Goal: Task Accomplishment & Management: Manage account settings

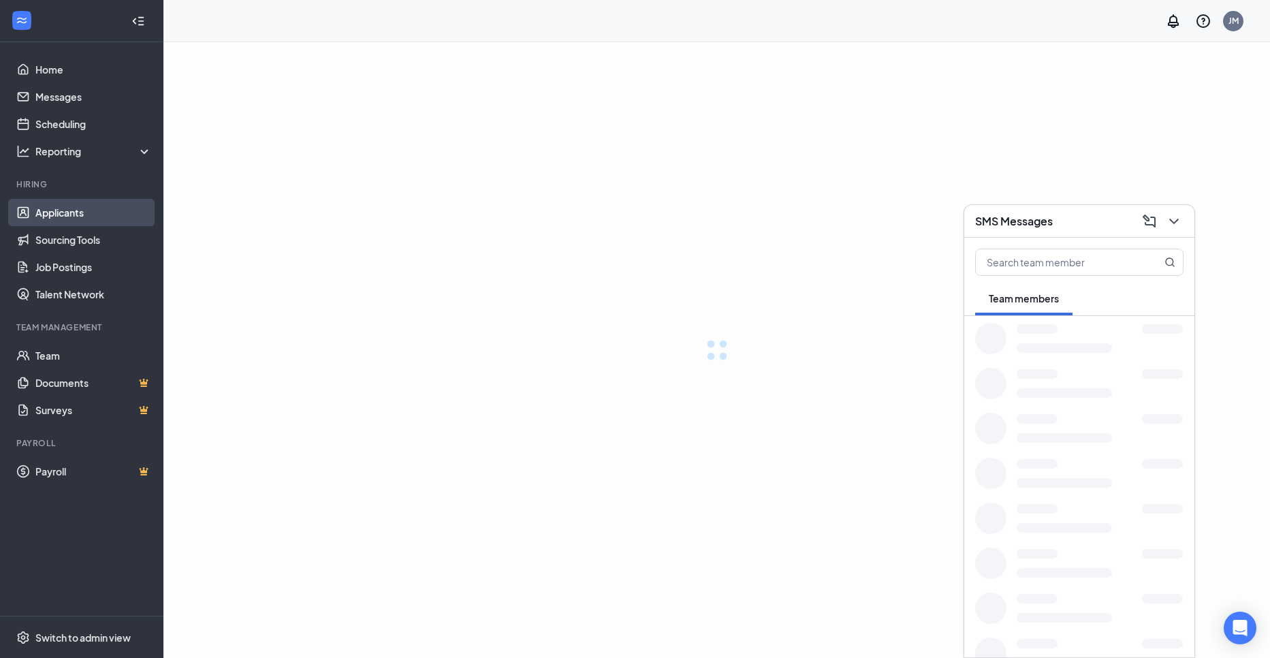
click at [99, 214] on link "Applicants" at bounding box center [93, 212] width 116 height 27
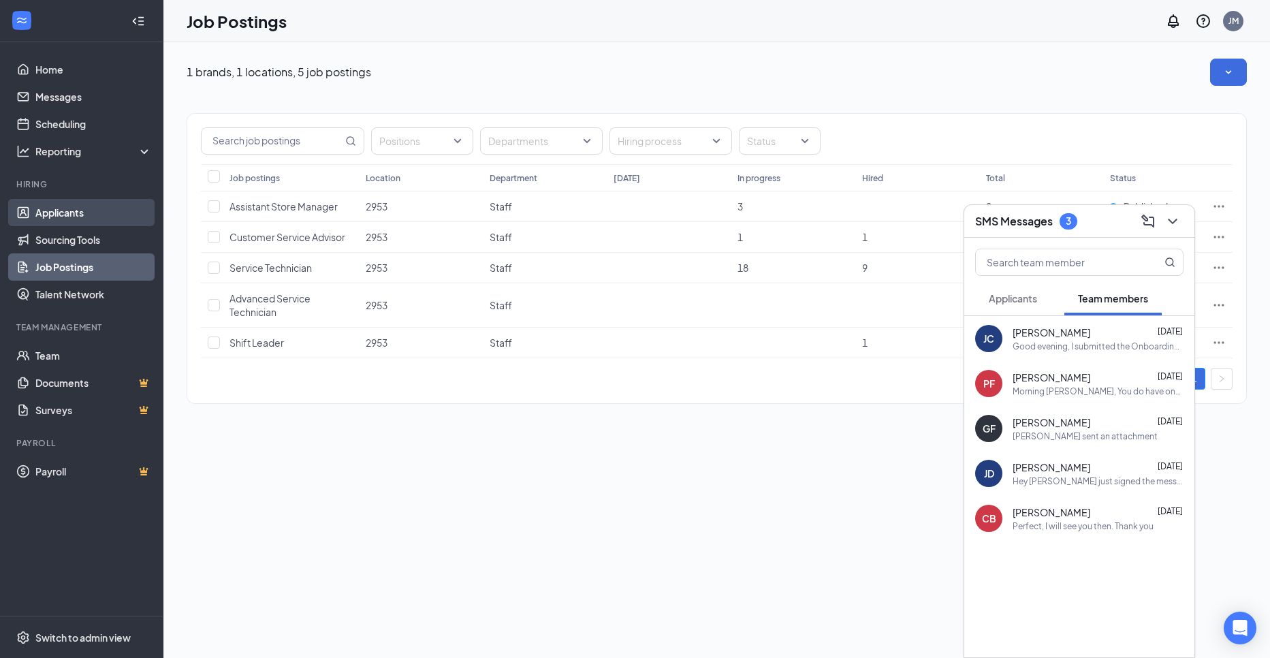
click at [70, 215] on link "Applicants" at bounding box center [93, 212] width 116 height 27
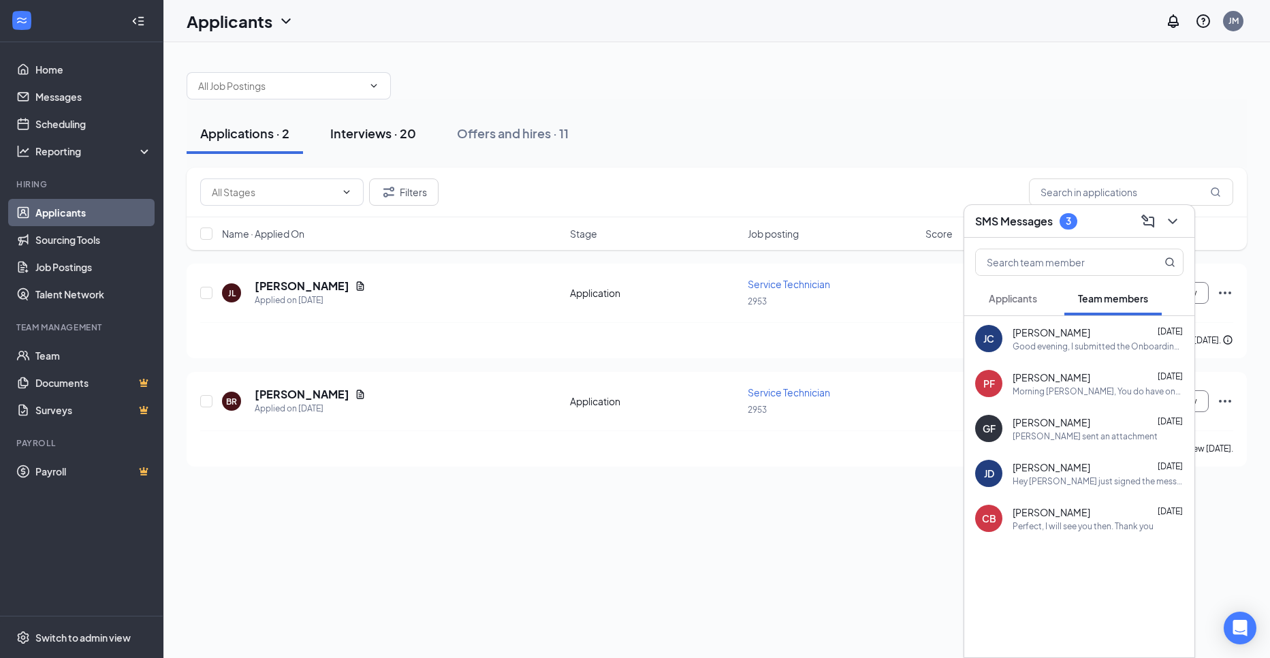
click at [398, 148] on button "Interviews · 20" at bounding box center [373, 133] width 113 height 41
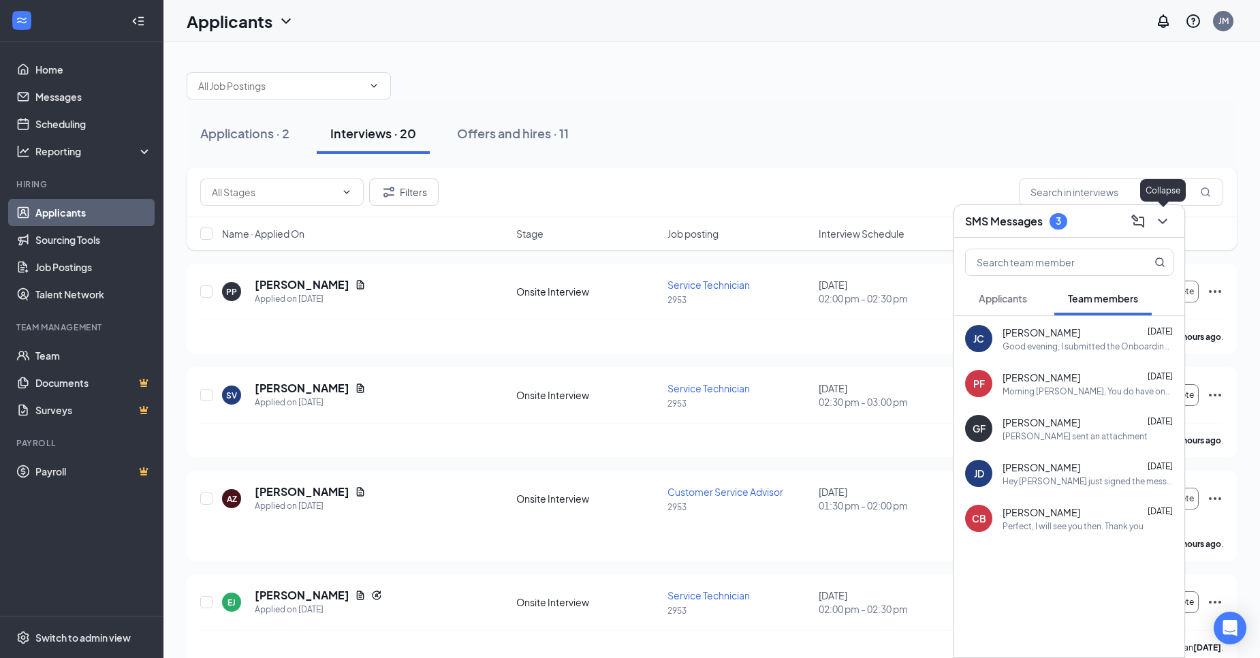
click at [1162, 224] on icon "ChevronDown" at bounding box center [1162, 221] width 16 height 16
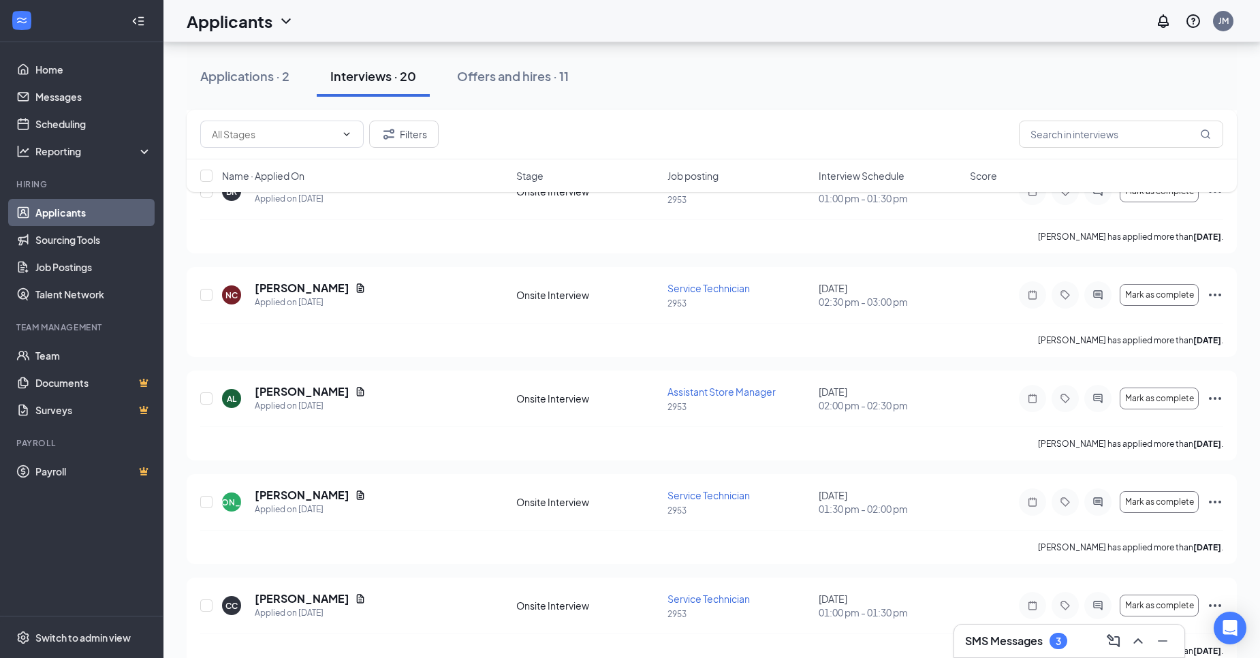
scroll to position [453, 0]
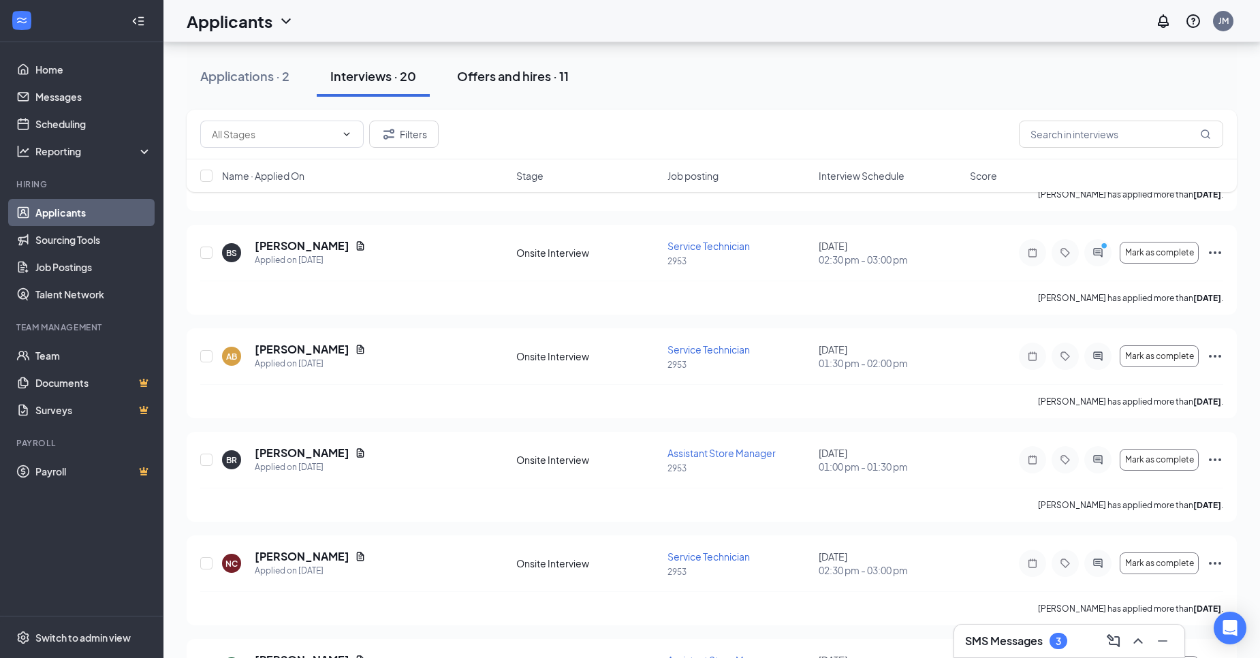
click at [513, 82] on div "Offers and hires · 11" at bounding box center [513, 75] width 112 height 17
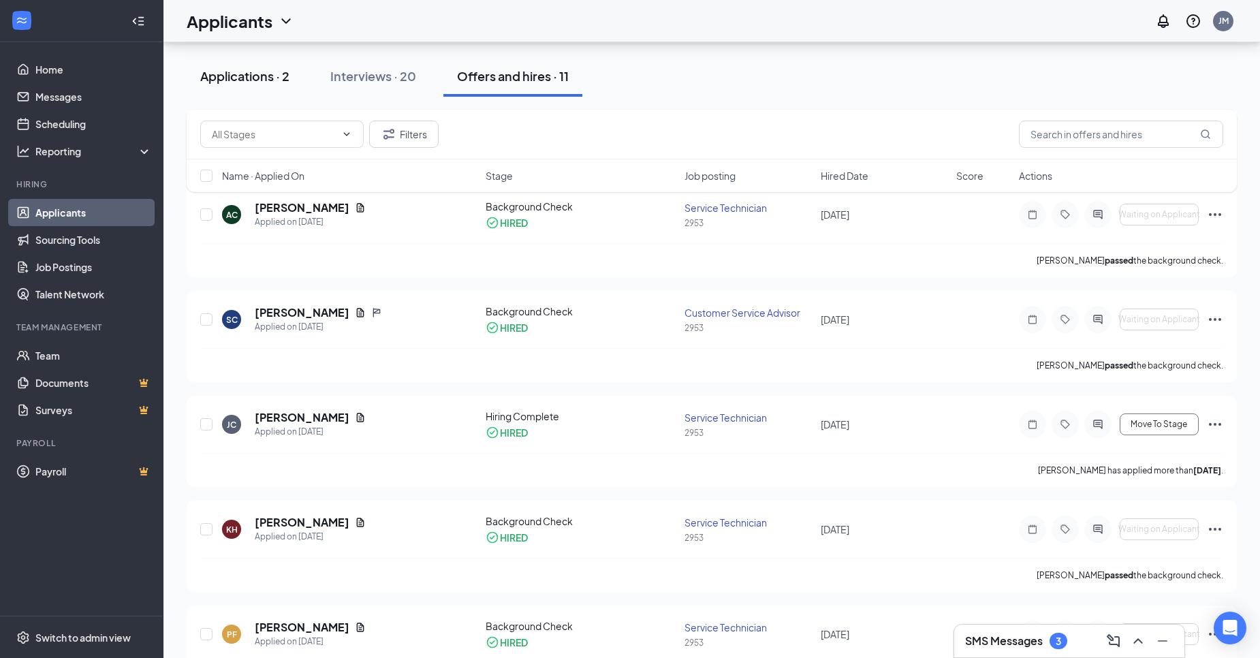
scroll to position [285, 0]
click at [258, 78] on div "Applications · 2" at bounding box center [244, 75] width 89 height 17
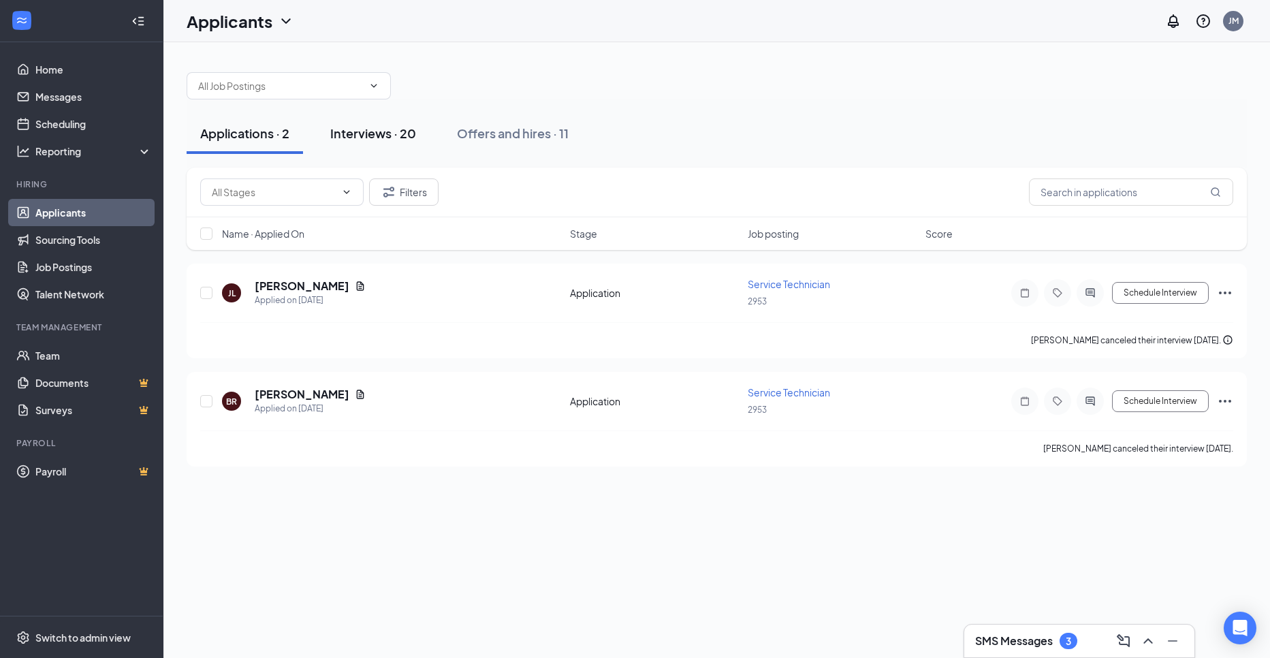
click at [387, 136] on div "Interviews · 20" at bounding box center [373, 133] width 86 height 17
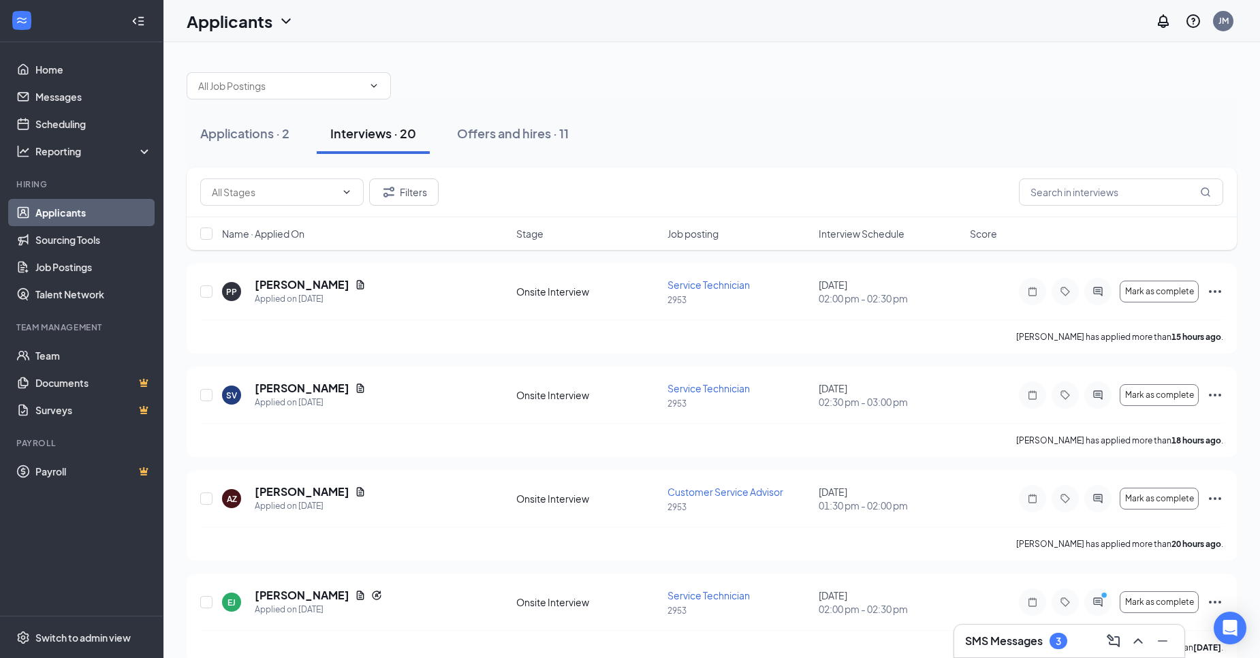
click at [375, 133] on div "Interviews · 20" at bounding box center [373, 133] width 86 height 17
click at [513, 138] on div "Offers and hires · 11" at bounding box center [513, 133] width 112 height 17
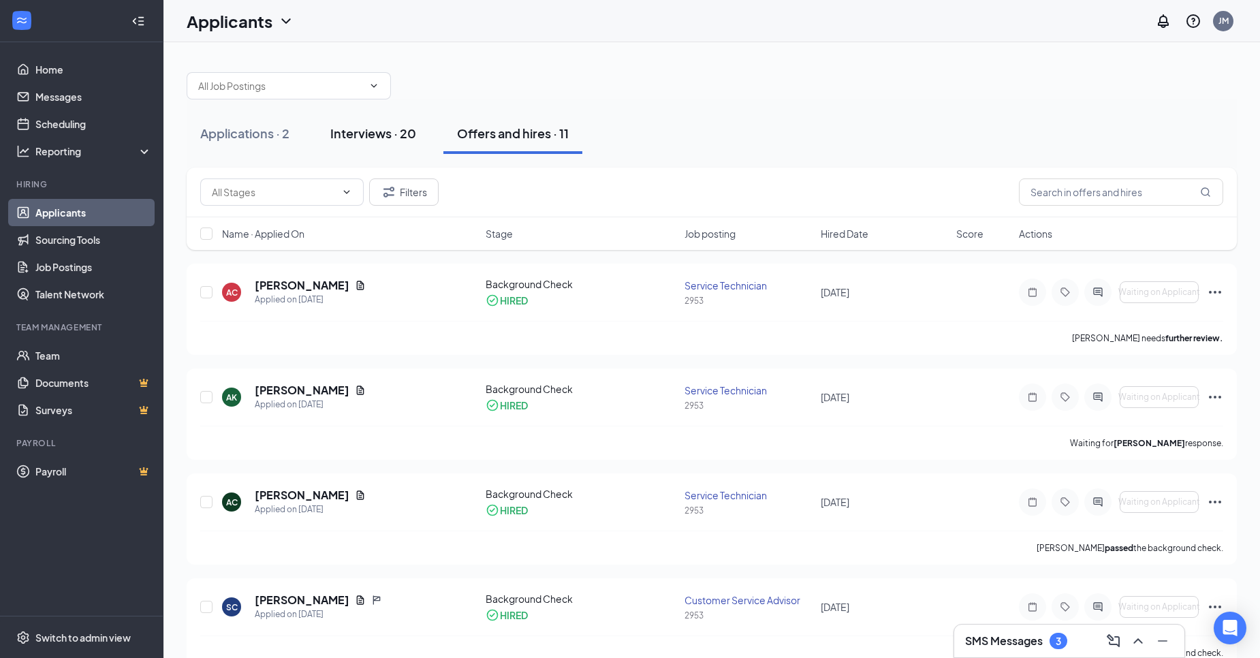
click at [389, 129] on div "Interviews · 20" at bounding box center [373, 133] width 86 height 17
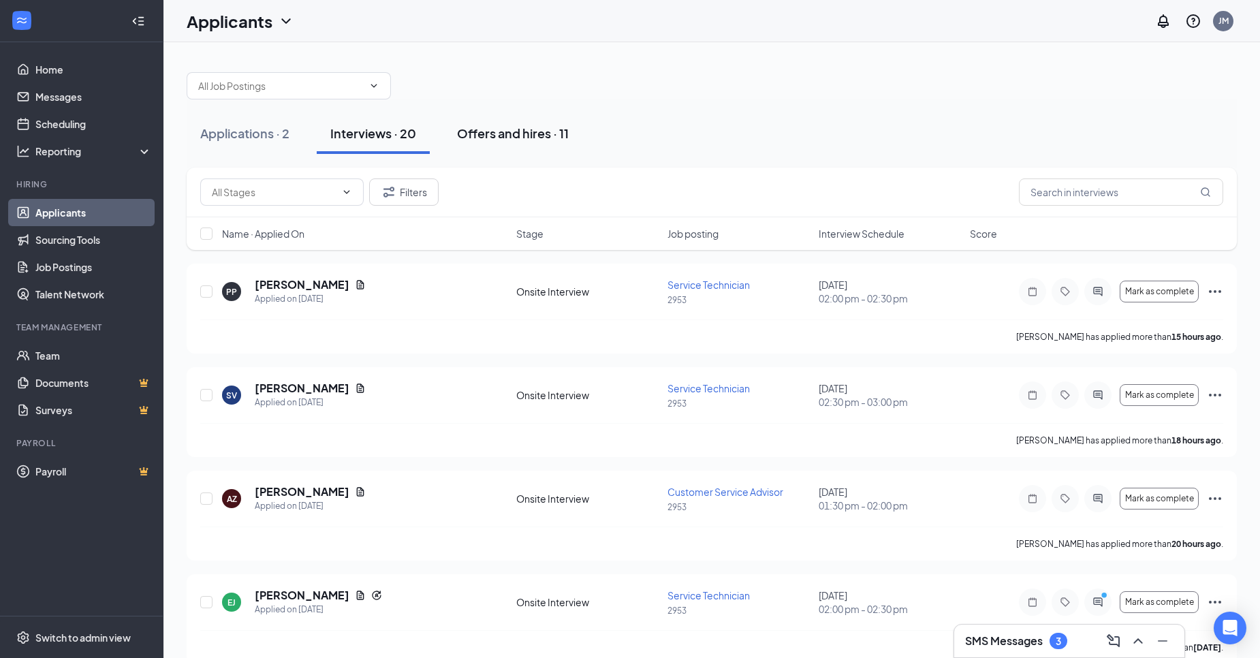
click at [547, 133] on div "Offers and hires · 11" at bounding box center [513, 133] width 112 height 17
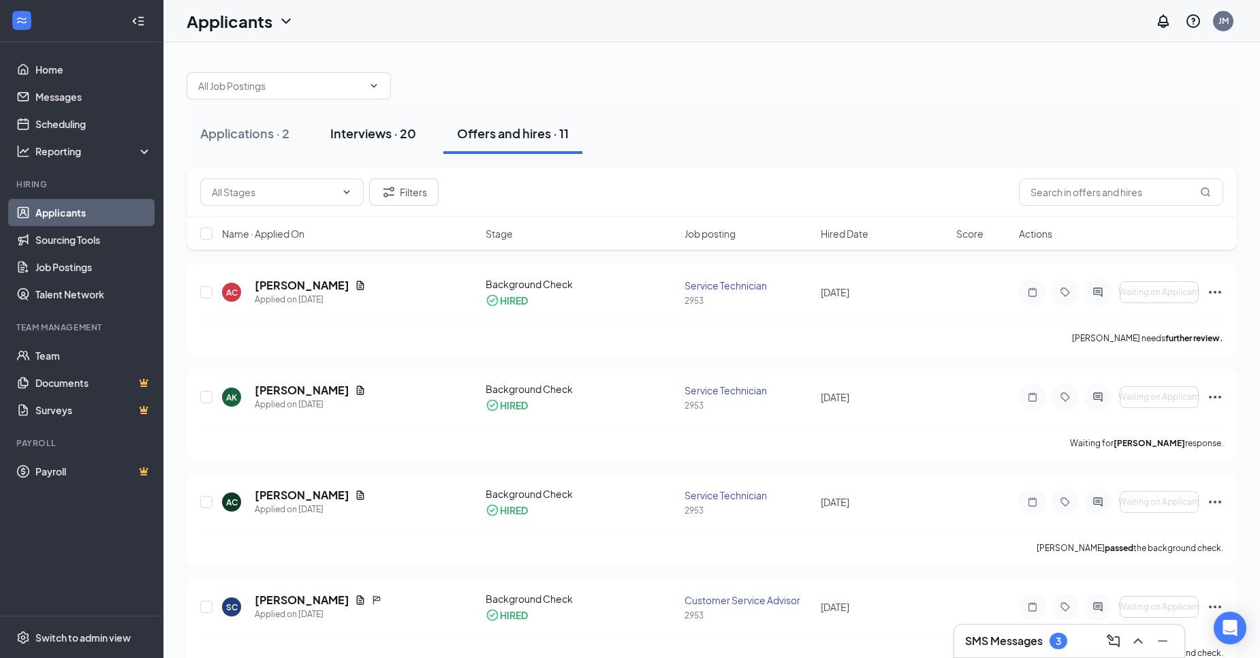
click at [391, 138] on div "Interviews · 20" at bounding box center [373, 133] width 86 height 17
